Goal: Register for event/course

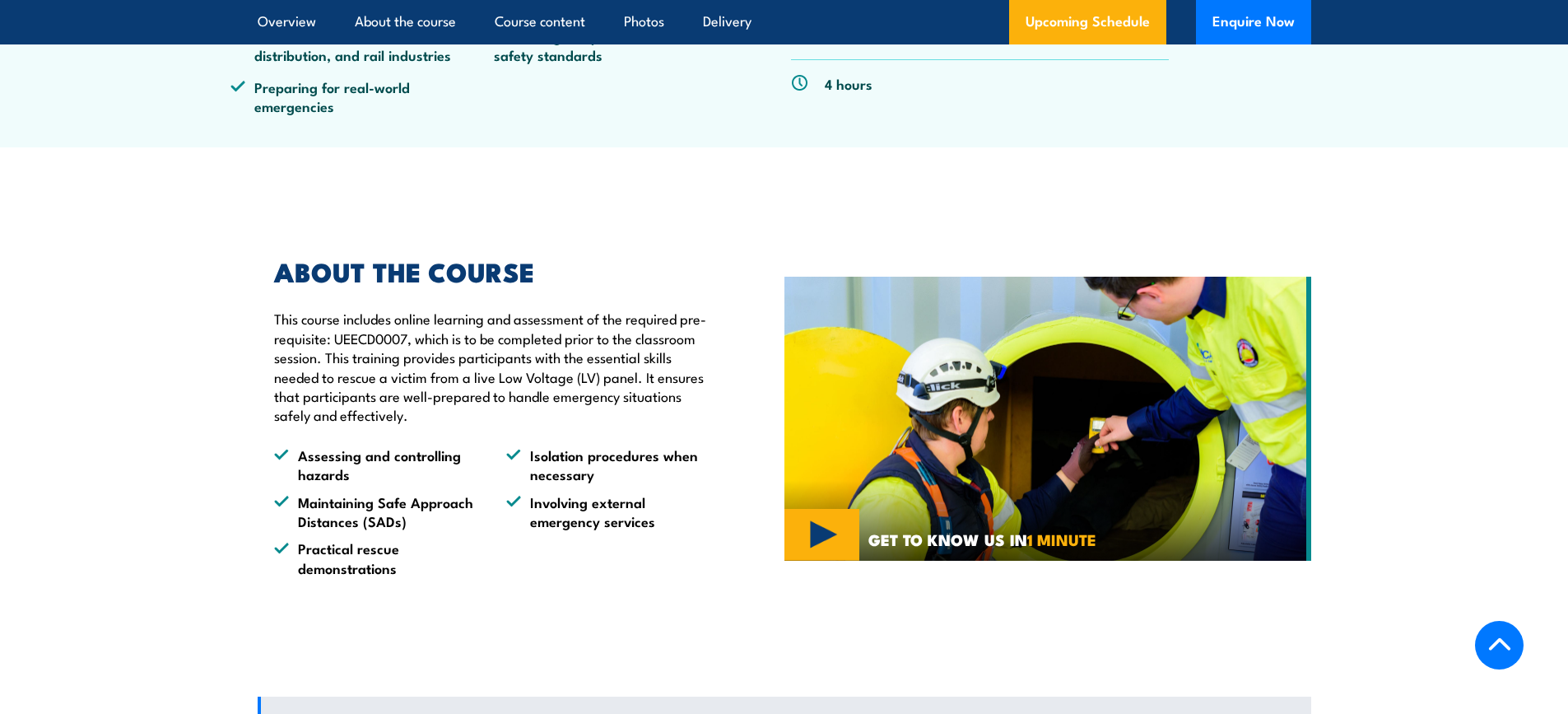
scroll to position [412, 0]
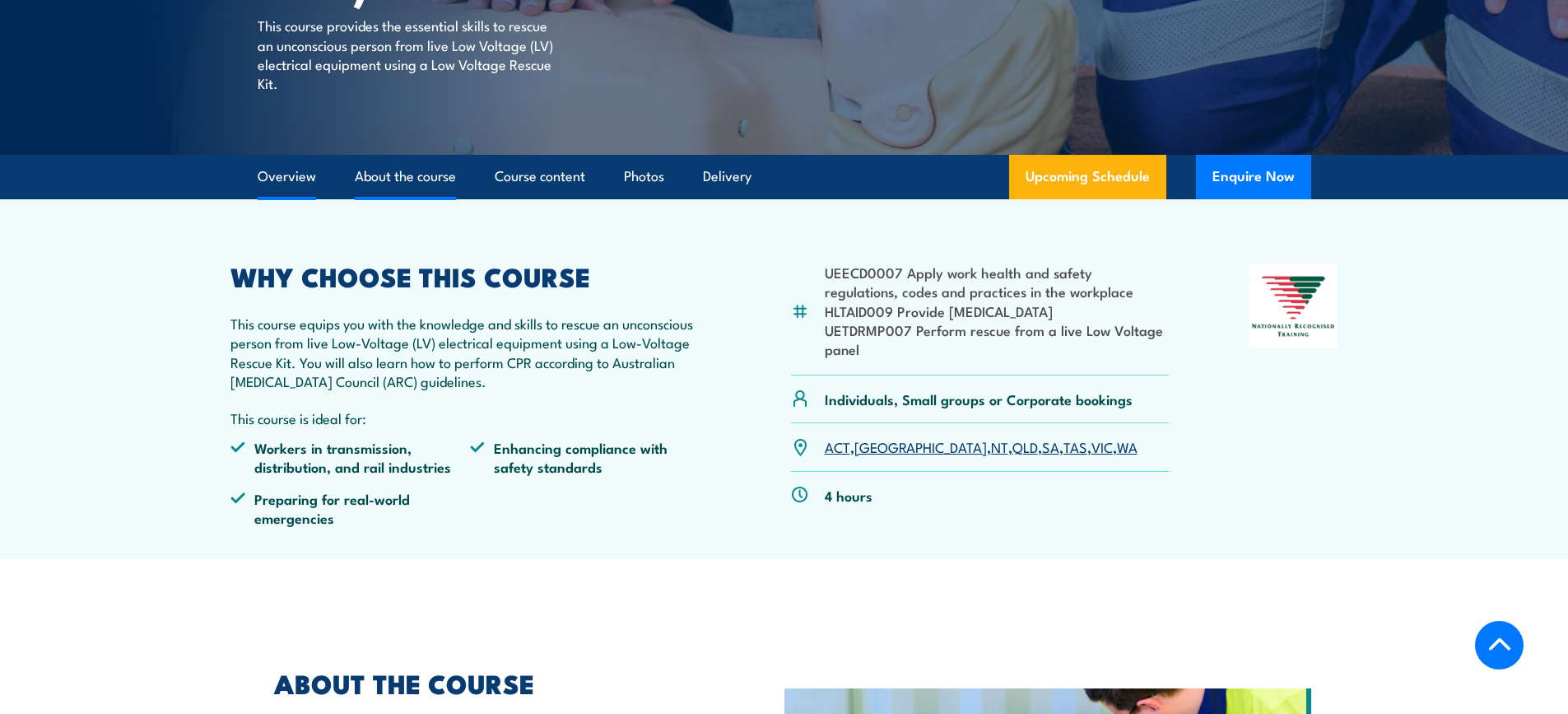
click at [420, 172] on link "About the course" at bounding box center [405, 176] width 101 height 44
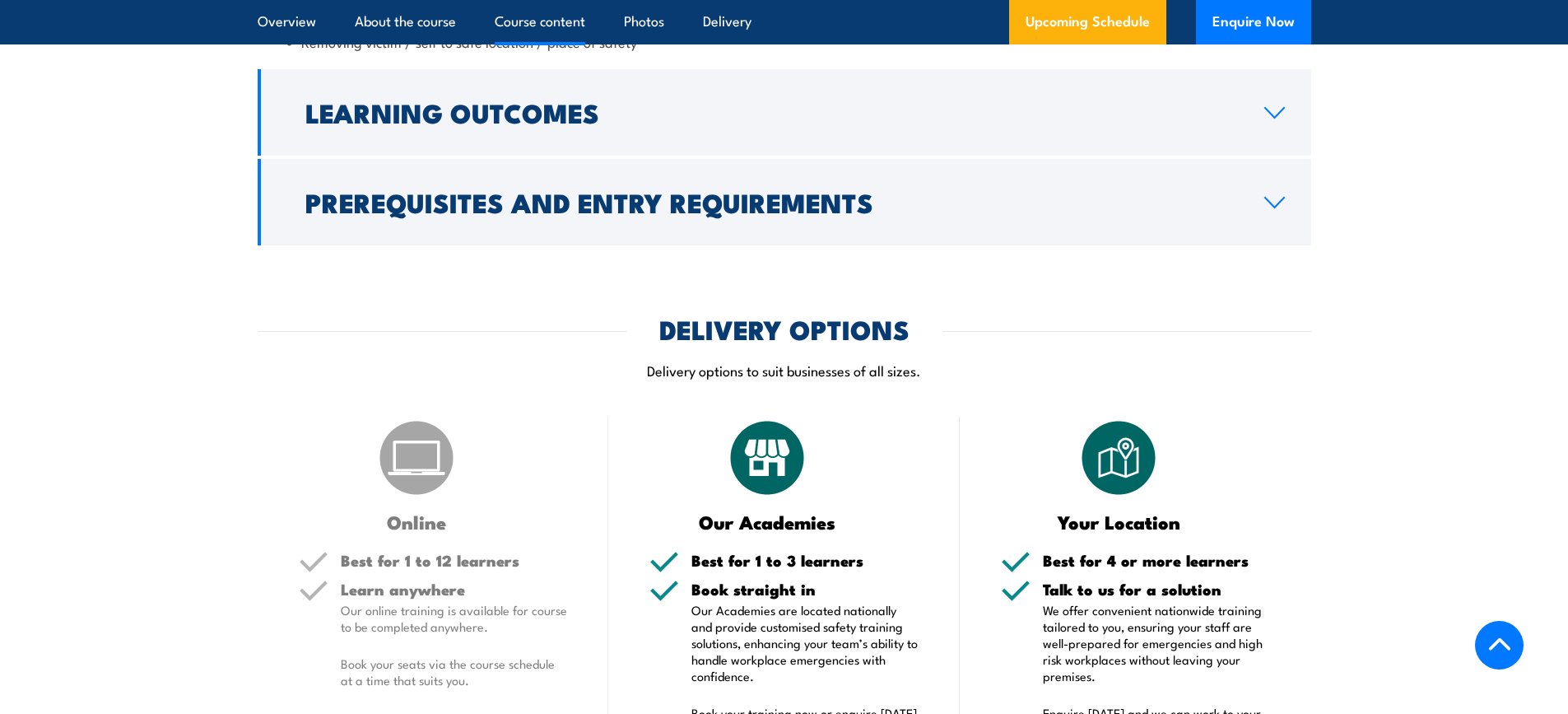
scroll to position [2174, 0]
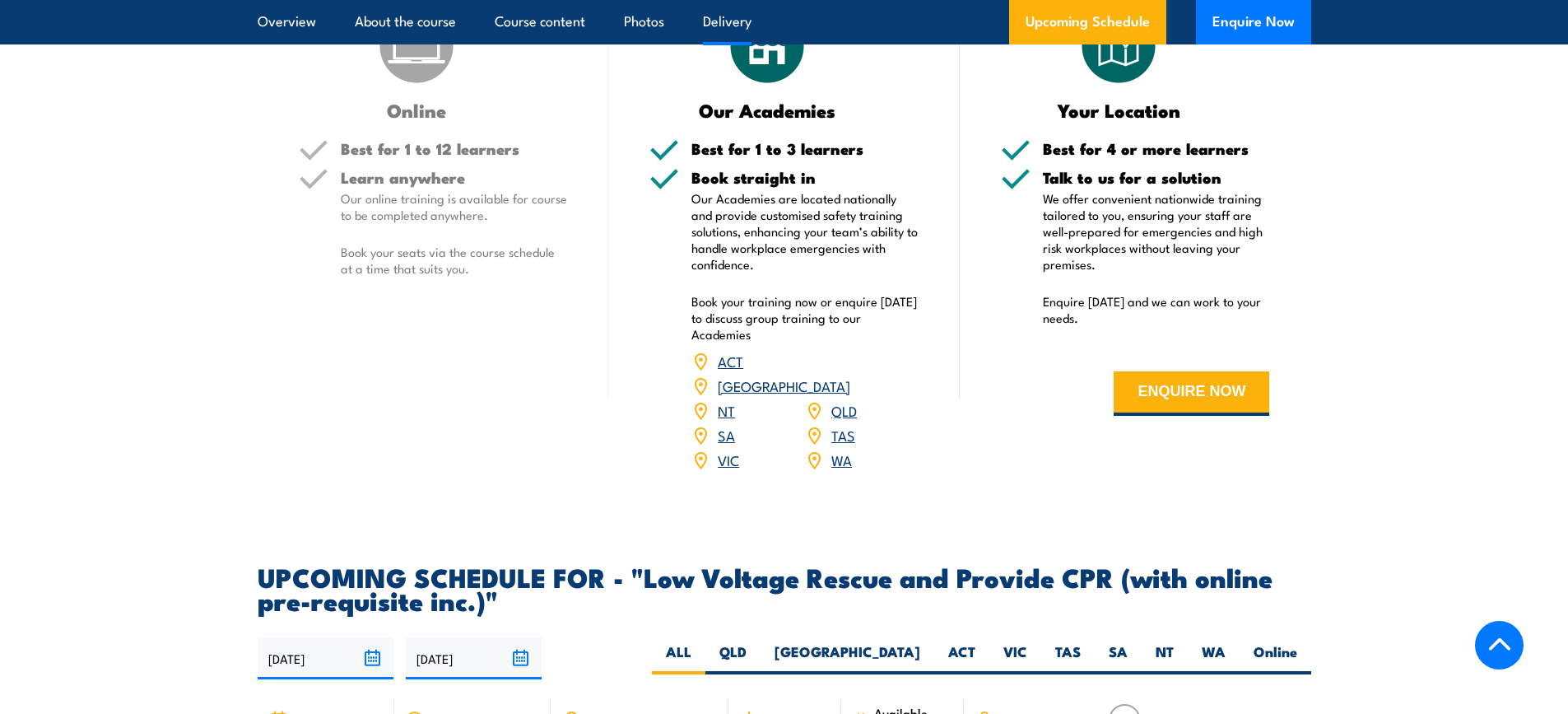
click at [846, 375] on link "NSW" at bounding box center [784, 385] width 133 height 20
